Goal: Check status: Check status

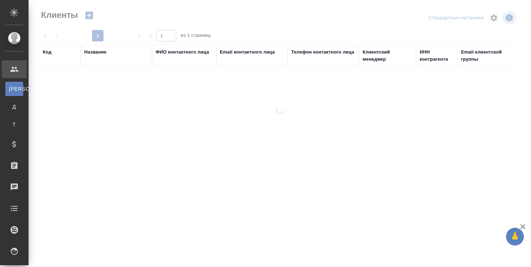
select select "RU"
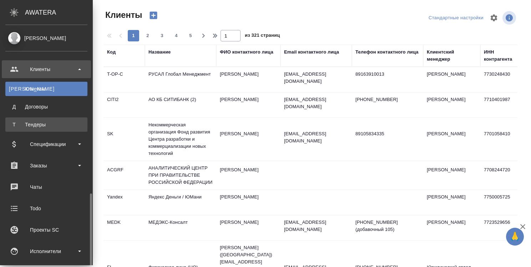
scroll to position [107, 0]
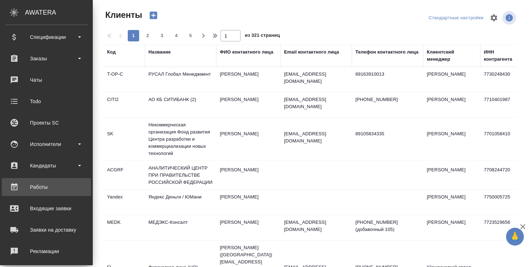
click at [42, 184] on div "Работы" at bounding box center [46, 187] width 82 height 11
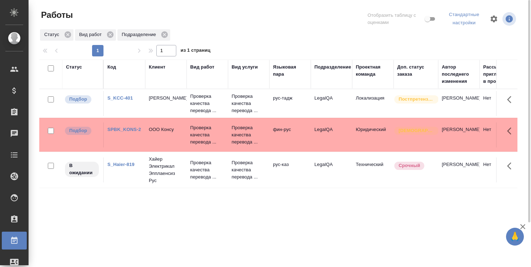
click at [123, 130] on link "SPBK_KONS-2" at bounding box center [124, 129] width 34 height 5
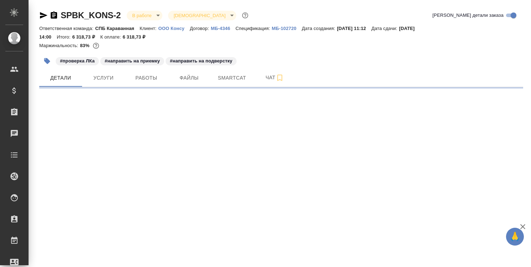
select select "RU"
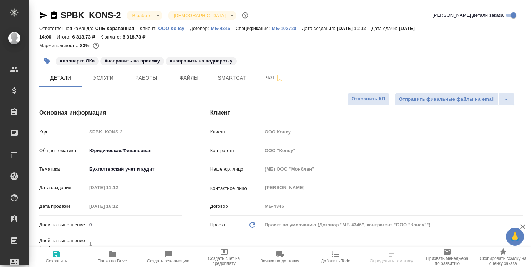
type textarea "x"
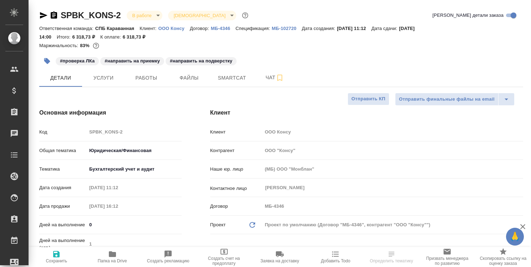
type textarea "x"
click at [149, 79] on span "Работы" at bounding box center [146, 78] width 34 height 9
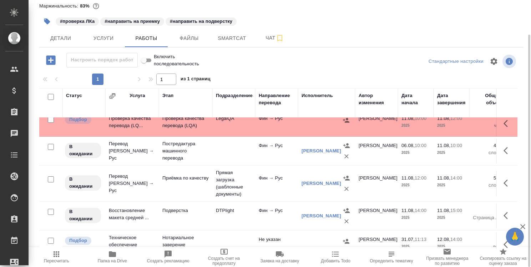
scroll to position [36, 0]
click at [64, 39] on span "Детали" at bounding box center [61, 38] width 34 height 9
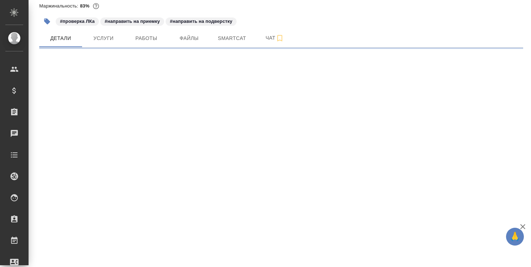
select select "RU"
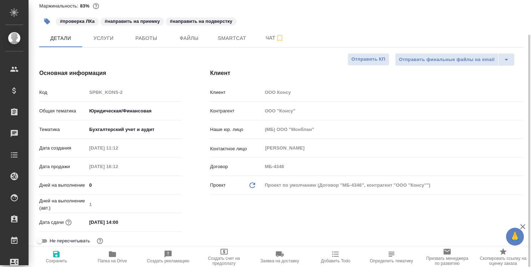
type textarea "x"
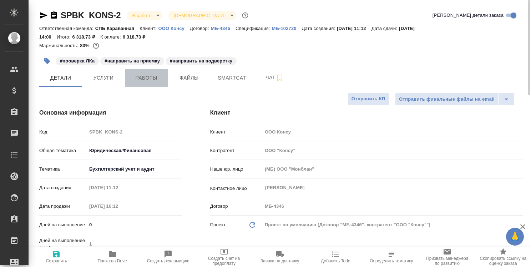
click at [147, 74] on span "Работы" at bounding box center [146, 78] width 34 height 9
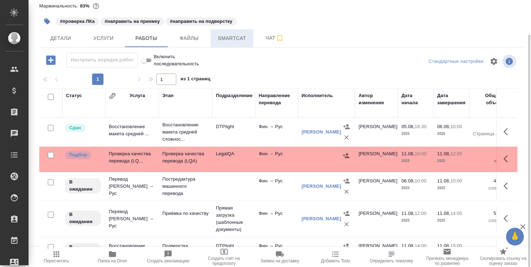
click at [233, 39] on span "Smartcat" at bounding box center [232, 38] width 34 height 9
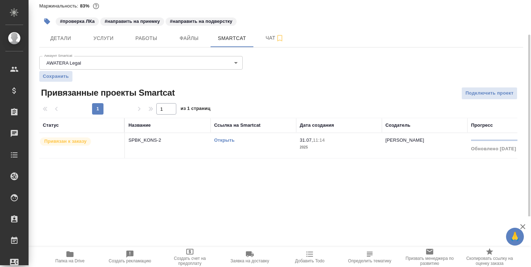
click at [234, 139] on link "Открыть" at bounding box center [224, 139] width 20 height 5
click at [225, 141] on link "Открыть" at bounding box center [224, 139] width 20 height 5
click at [73, 254] on icon "button" at bounding box center [69, 254] width 7 height 6
